Goal: Check status: Check status

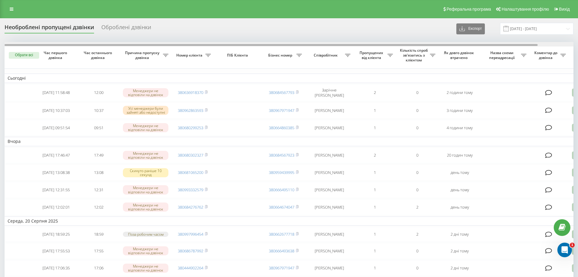
drag, startPoint x: 249, startPoint y: 45, endPoint x: 121, endPoint y: 35, distance: 127.6
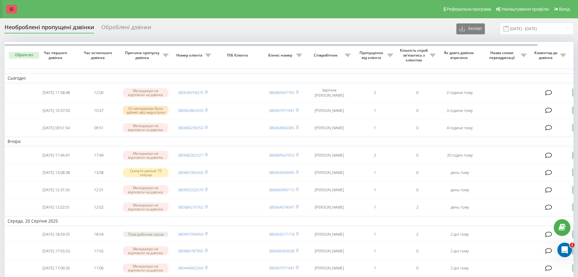
click at [16, 10] on link at bounding box center [11, 9] width 11 height 9
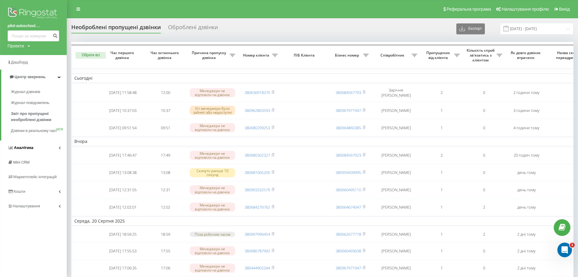
click at [41, 155] on link "Аналiтика" at bounding box center [33, 147] width 67 height 15
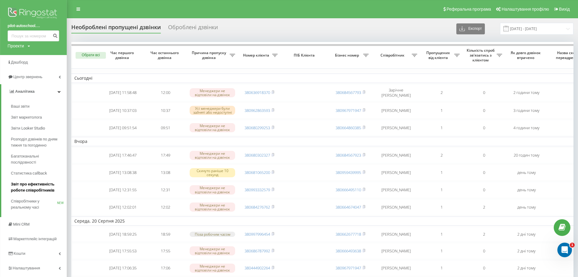
click at [46, 190] on span "Звіт про ефективність роботи співробітників" at bounding box center [37, 187] width 53 height 12
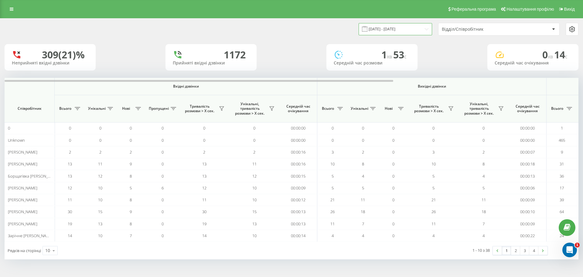
click at [400, 31] on input "[DATE] - [DATE]" at bounding box center [395, 29] width 73 height 12
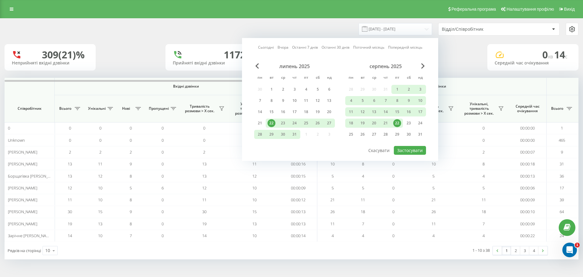
click at [397, 121] on div "22" at bounding box center [397, 123] width 8 height 8
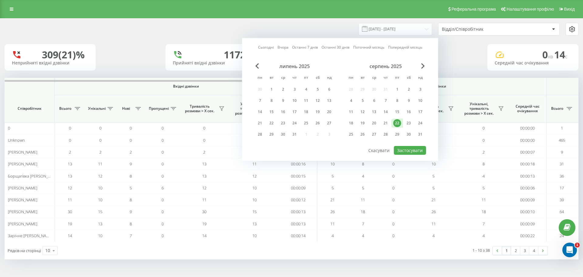
click at [397, 121] on div "22" at bounding box center [397, 123] width 8 height 8
click at [405, 149] on button "Застосувати" at bounding box center [410, 150] width 32 height 9
type input "22.08.2025 - 22.08.2025"
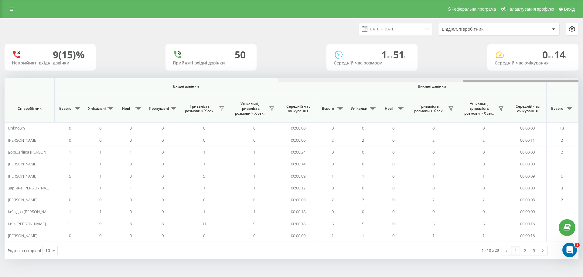
scroll to position [0, 273]
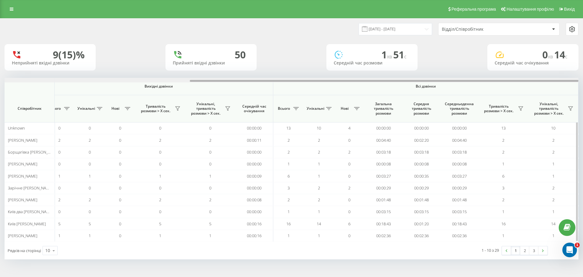
drag, startPoint x: 233, startPoint y: 79, endPoint x: 378, endPoint y: 80, distance: 145.1
click at [378, 80] on div at bounding box center [292, 80] width 574 height 5
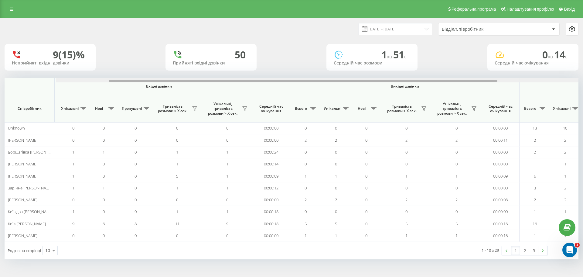
scroll to position [0, 0]
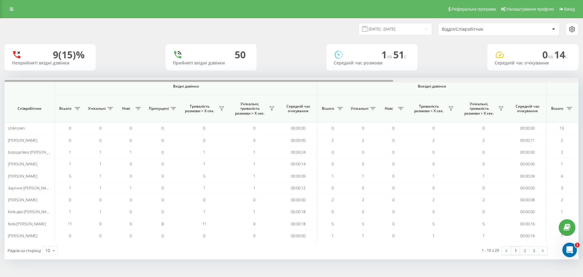
drag, startPoint x: 219, startPoint y: 81, endPoint x: 0, endPoint y: 82, distance: 219.2
click at [0, 82] on div "22.08.2025 - 22.08.2025 Відділ/Співробітник 9 (15)% Неприйняті вхідні дзвінки 5…" at bounding box center [291, 144] width 583 height 253
